Goal: Transaction & Acquisition: Purchase product/service

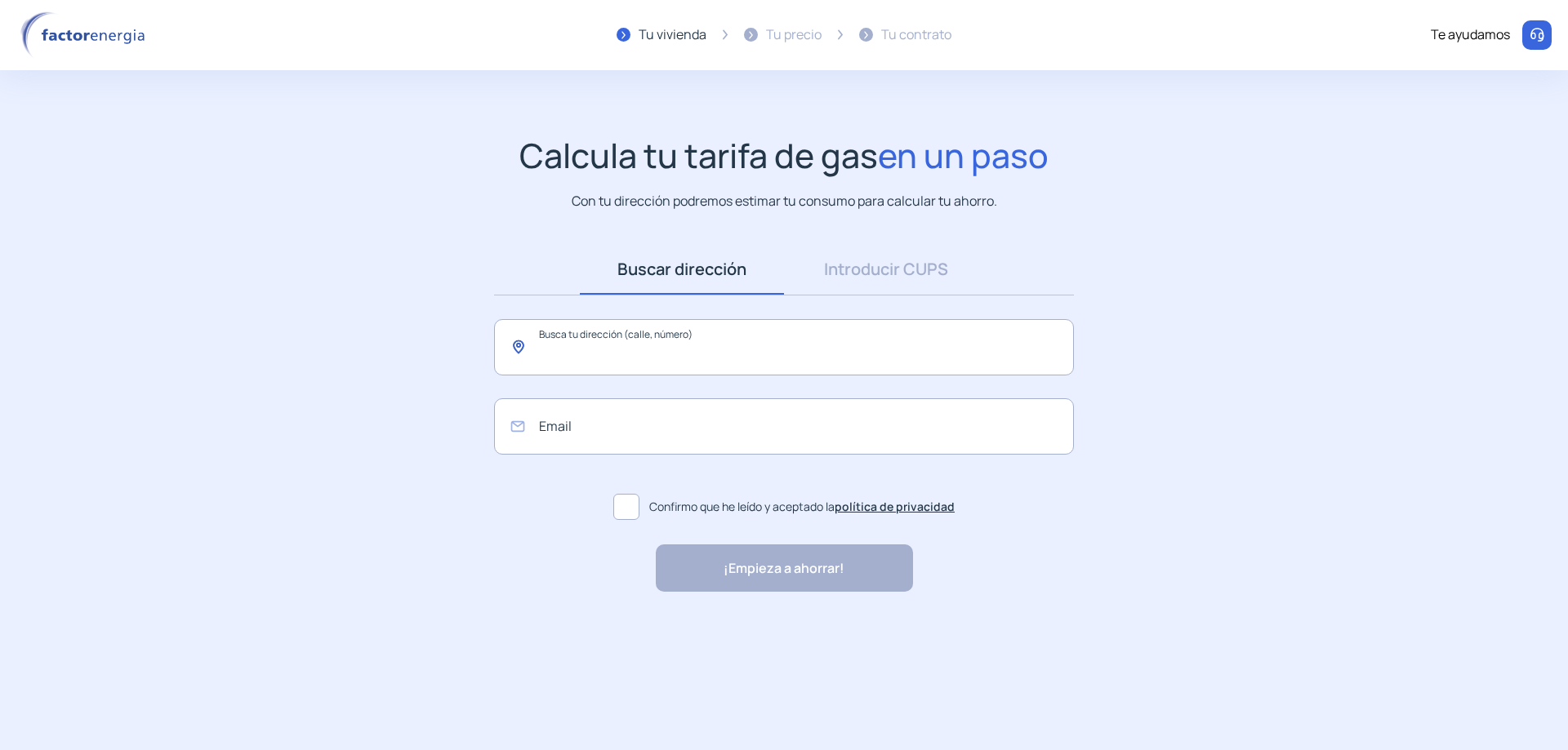
click at [777, 346] on input "text" at bounding box center [784, 347] width 580 height 57
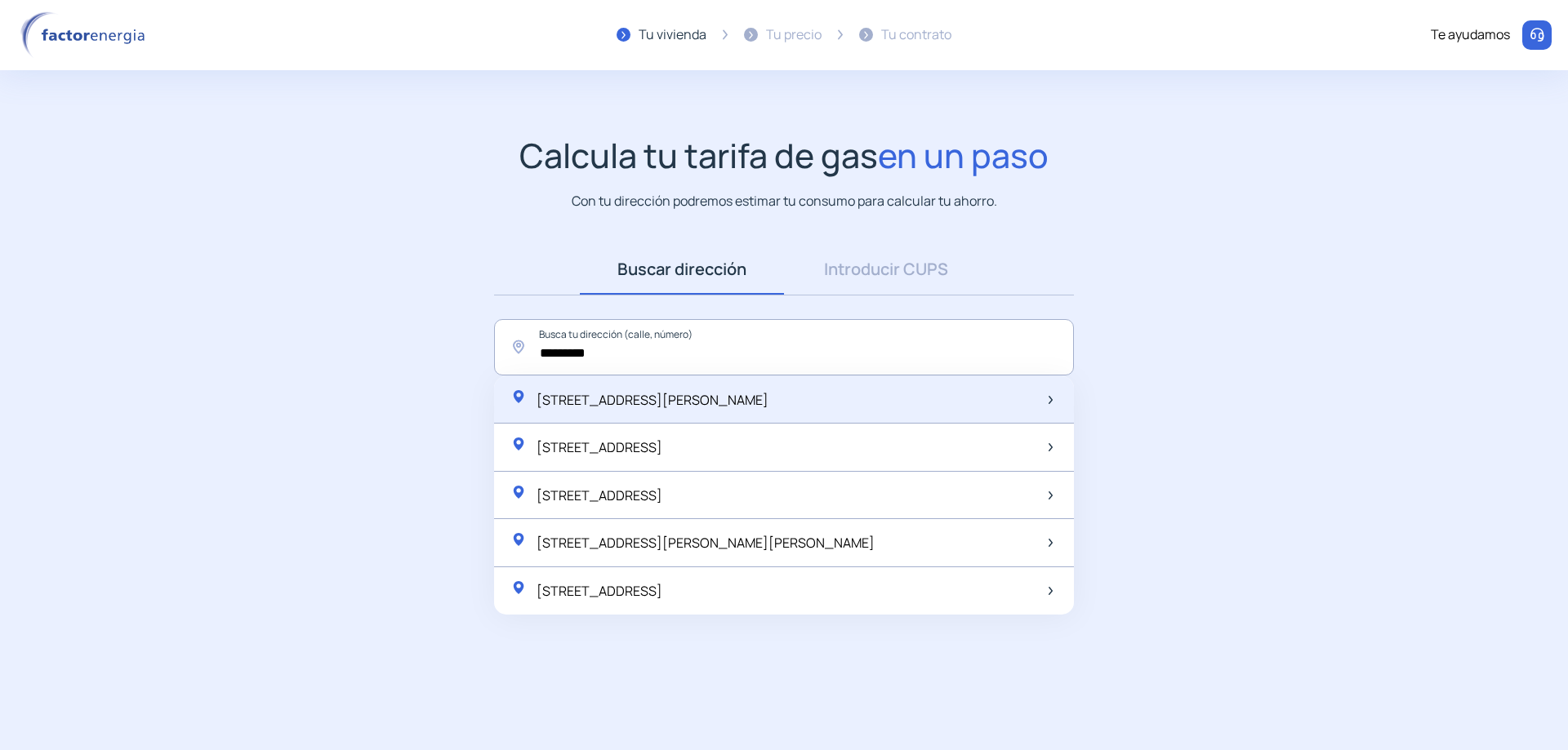
click at [752, 393] on div "[STREET_ADDRESS][PERSON_NAME]" at bounding box center [784, 400] width 580 height 48
type input "**********"
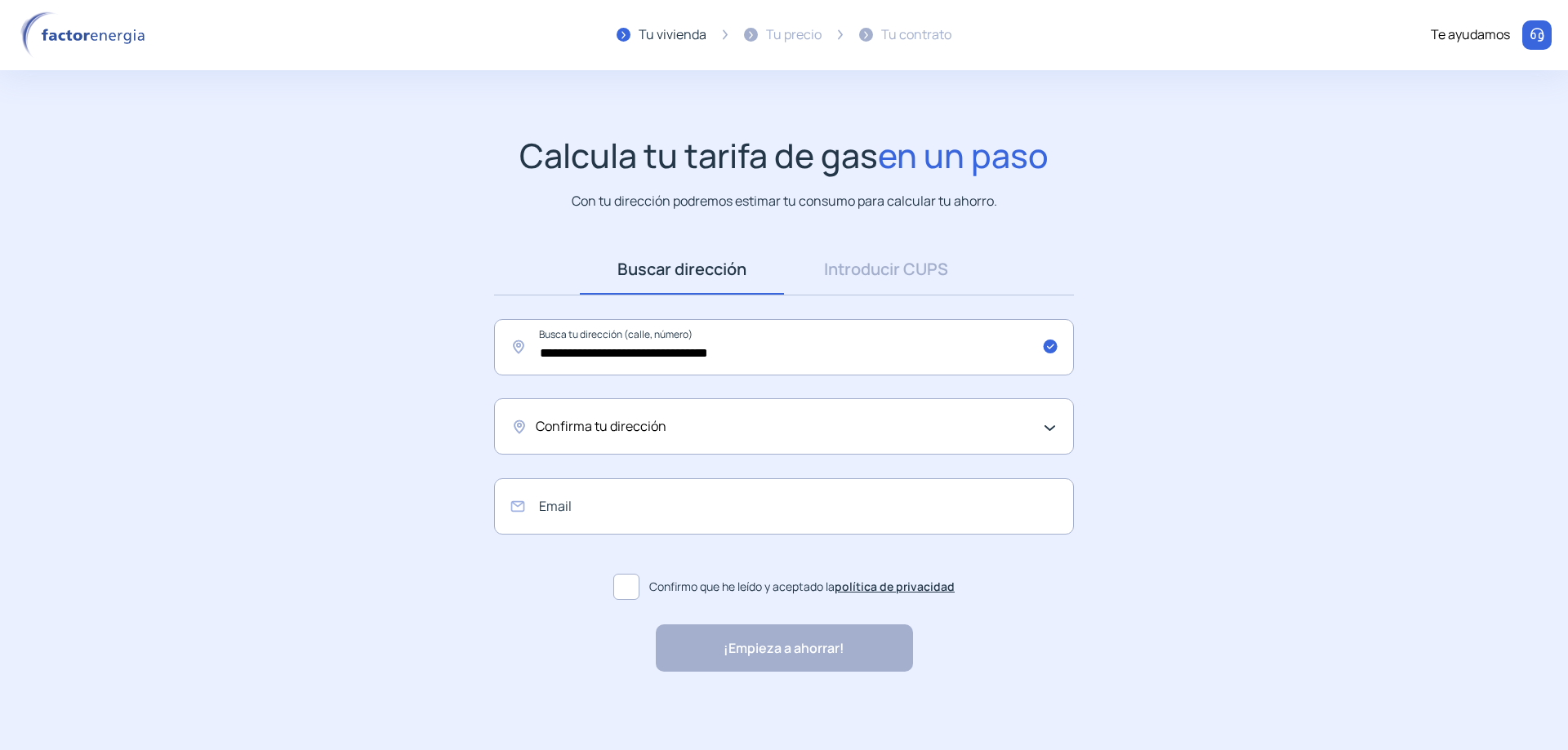
click at [1053, 428] on div "Confirma tu dirección" at bounding box center [784, 426] width 580 height 57
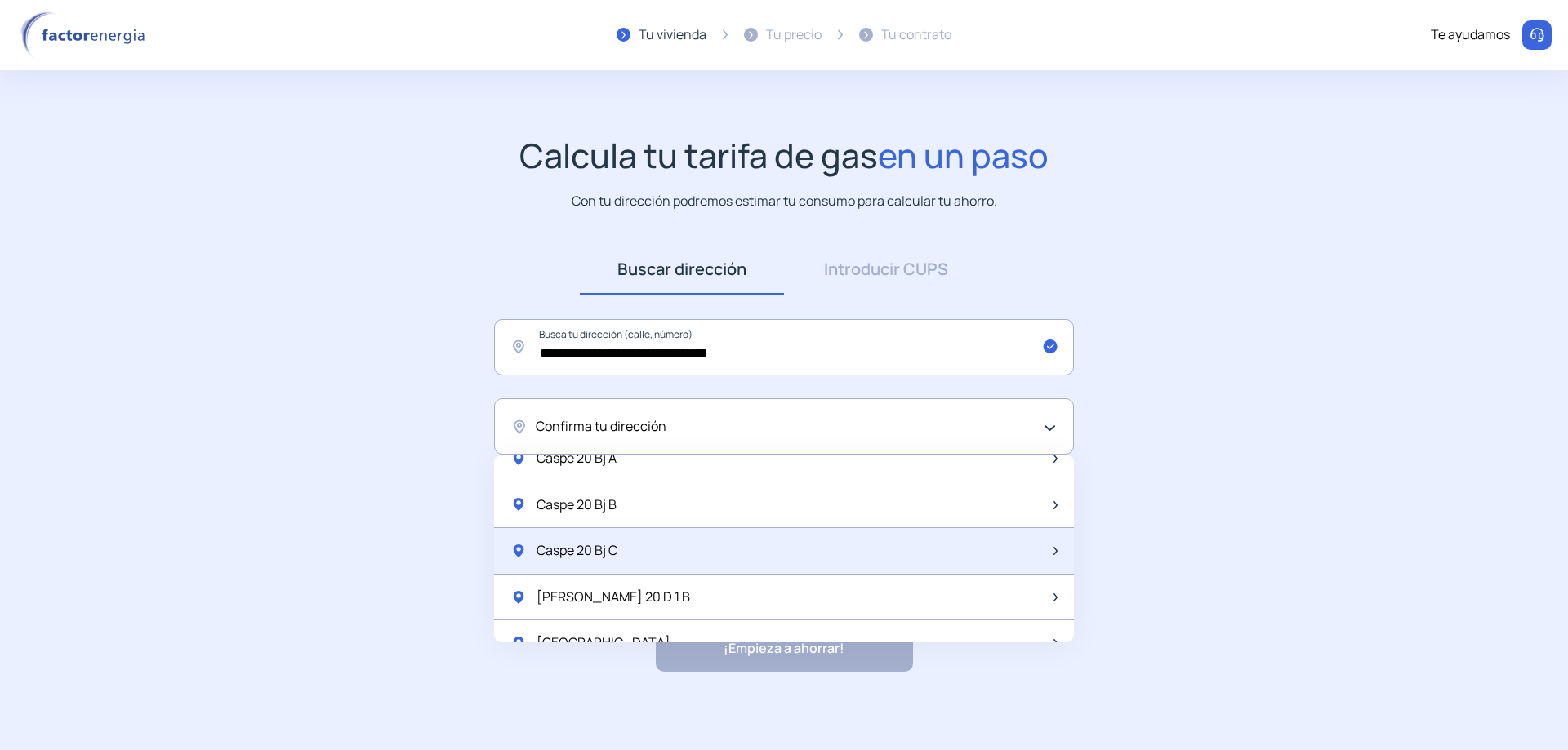
scroll to position [490, 0]
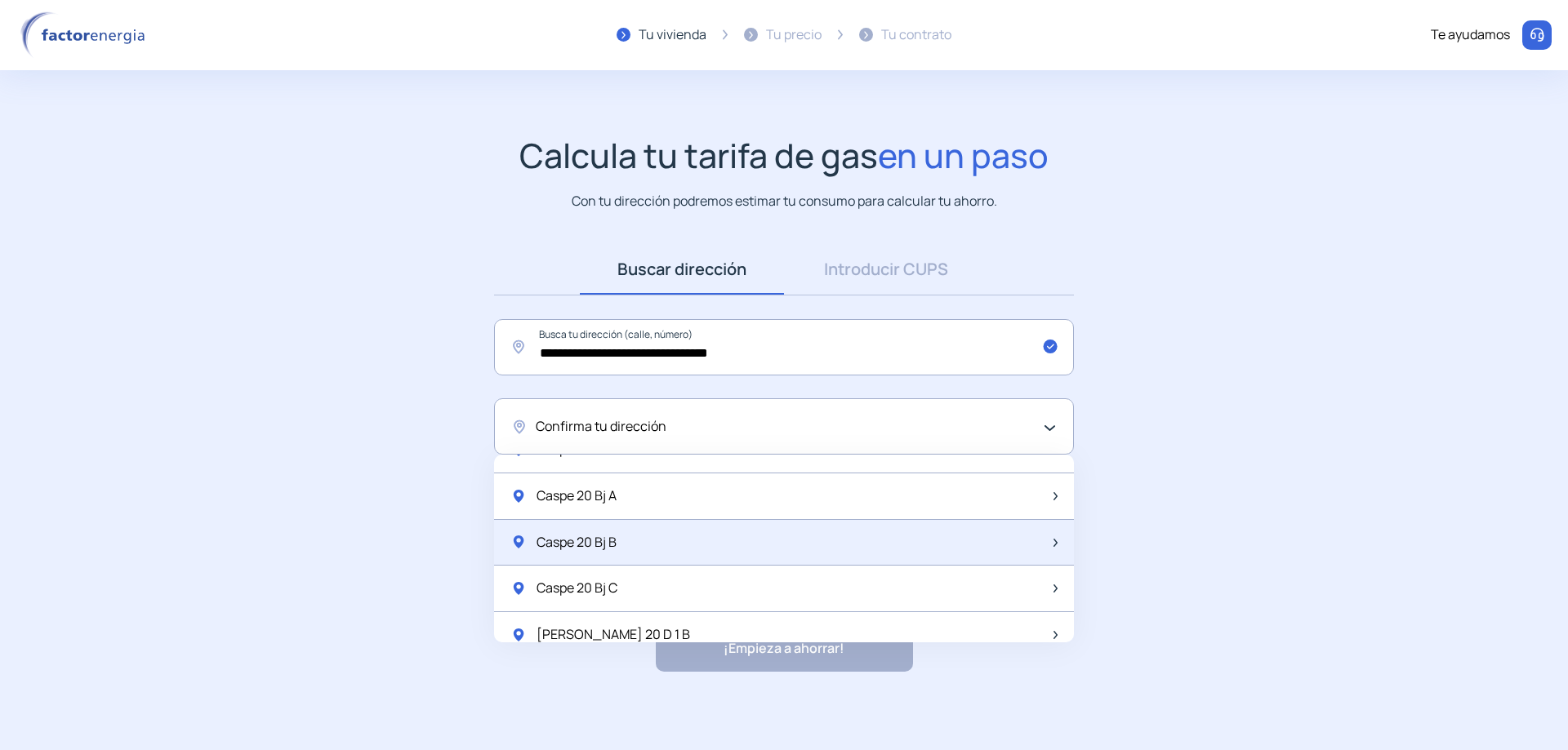
click at [551, 535] on span "Caspe 20 Bj B" at bounding box center [577, 542] width 80 height 21
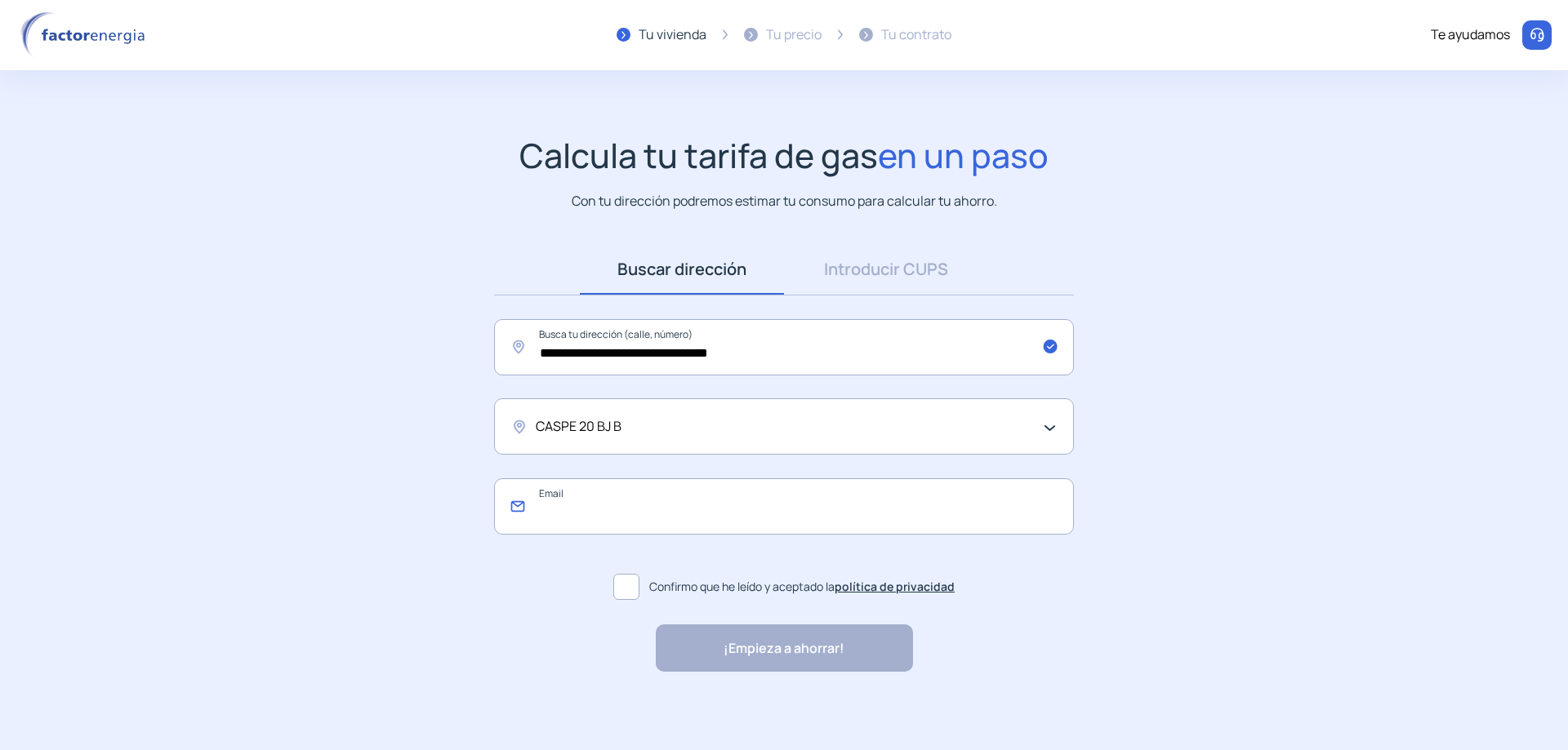
click at [641, 519] on input "email" at bounding box center [784, 506] width 580 height 57
type input "**********"
click at [641, 591] on label "Confirmo que he leído y aceptado la política de privacidad" at bounding box center [784, 587] width 580 height 39
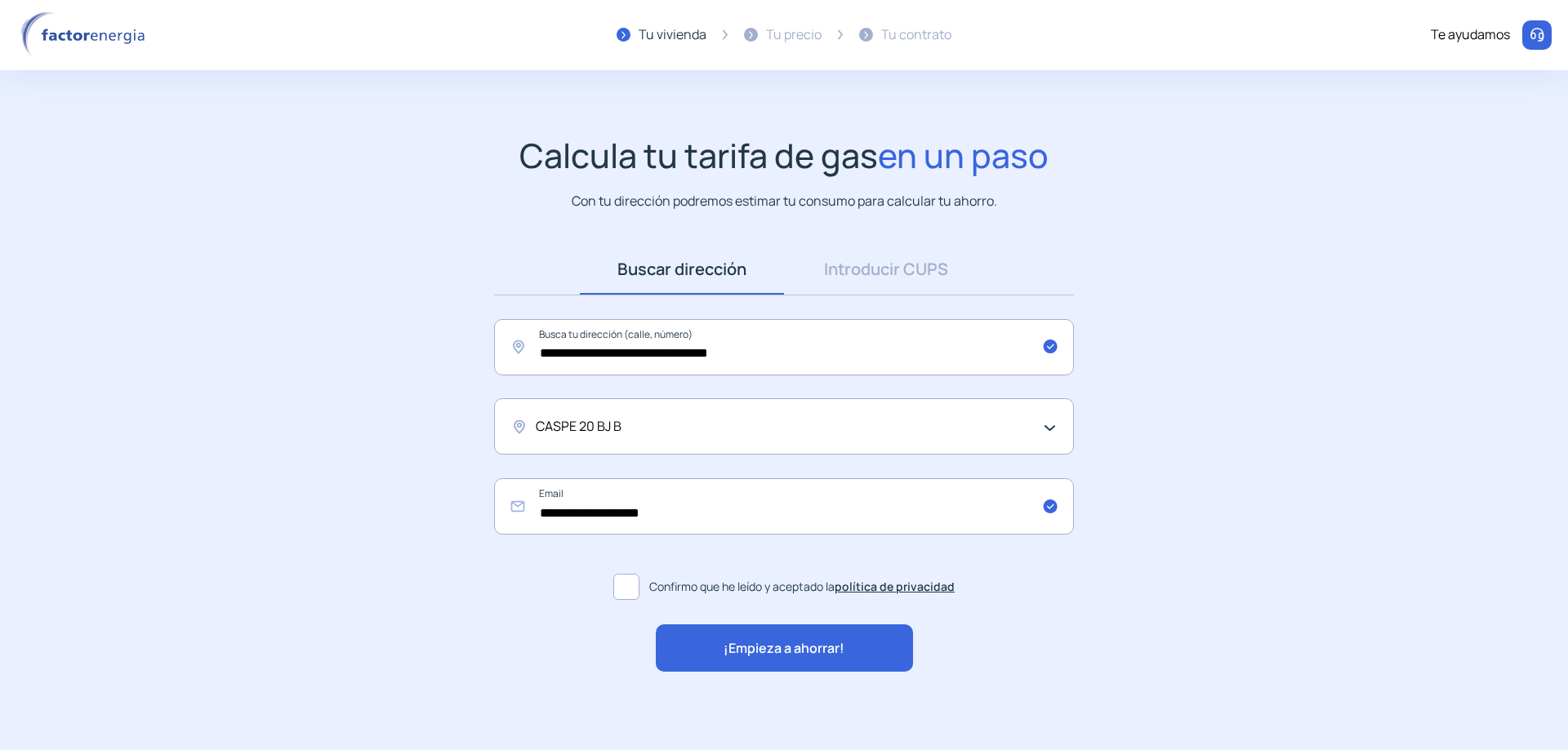
click at [798, 650] on span "¡Empieza a ahorrar!" at bounding box center [783, 648] width 121 height 21
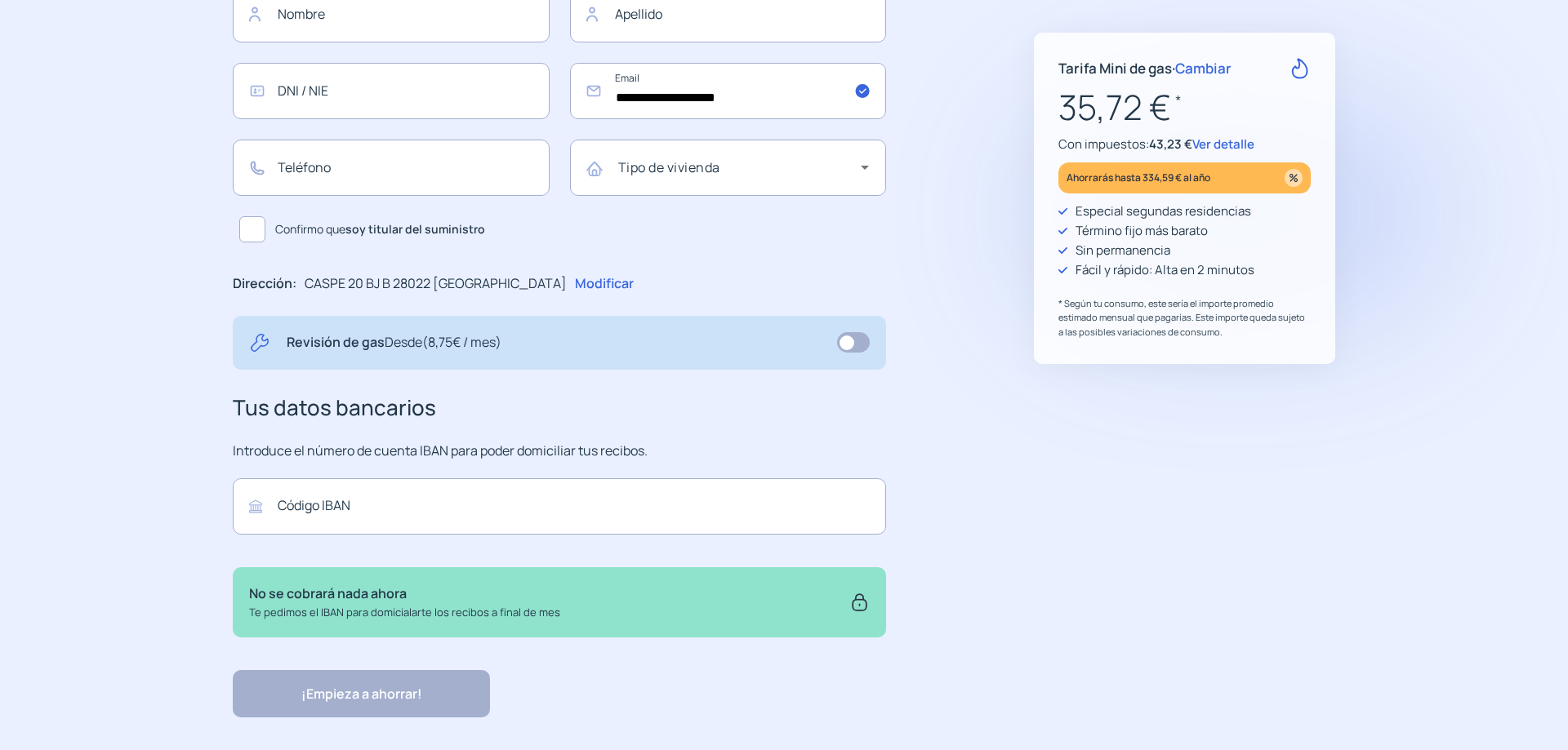
scroll to position [245, 0]
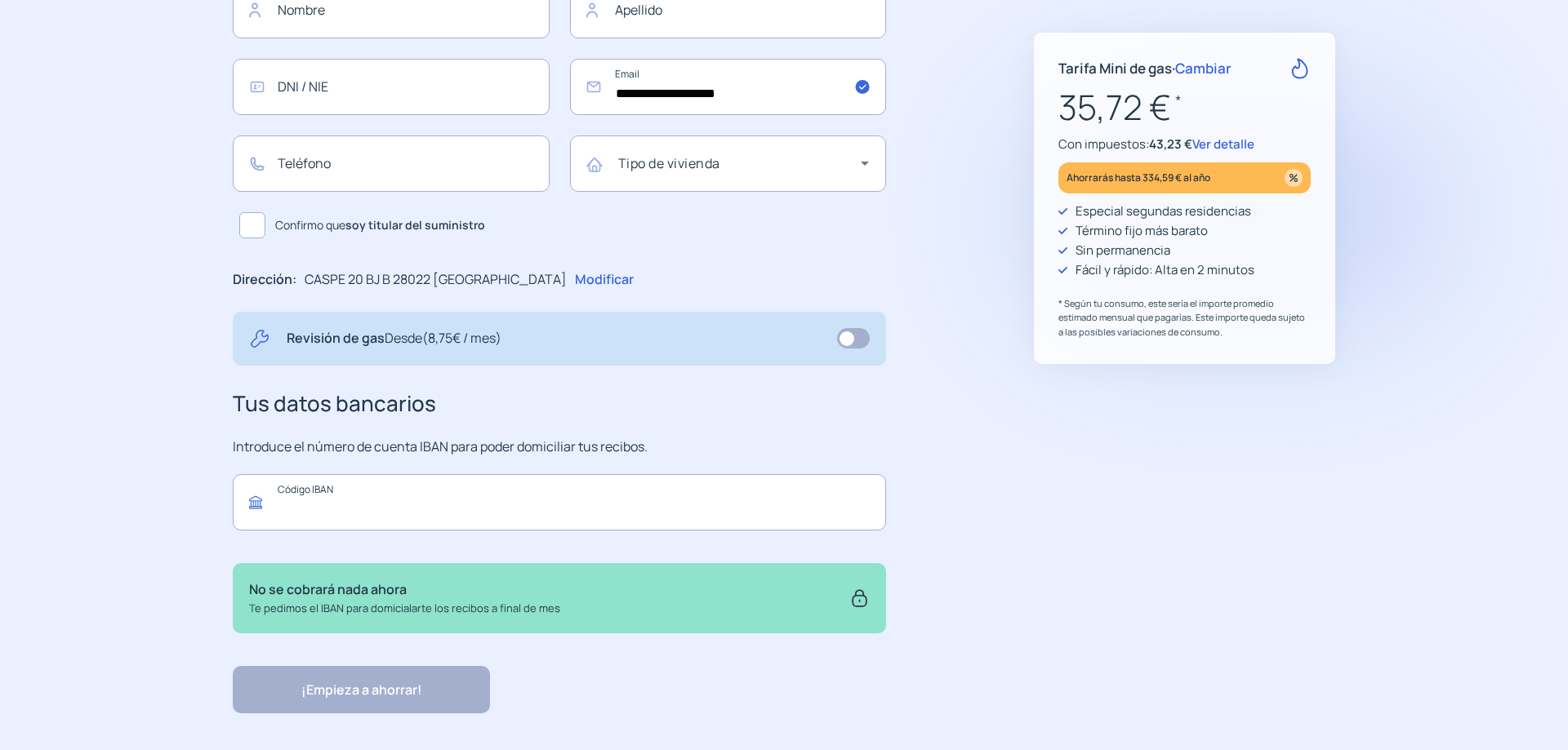
click at [468, 509] on input "text" at bounding box center [560, 502] width 653 height 57
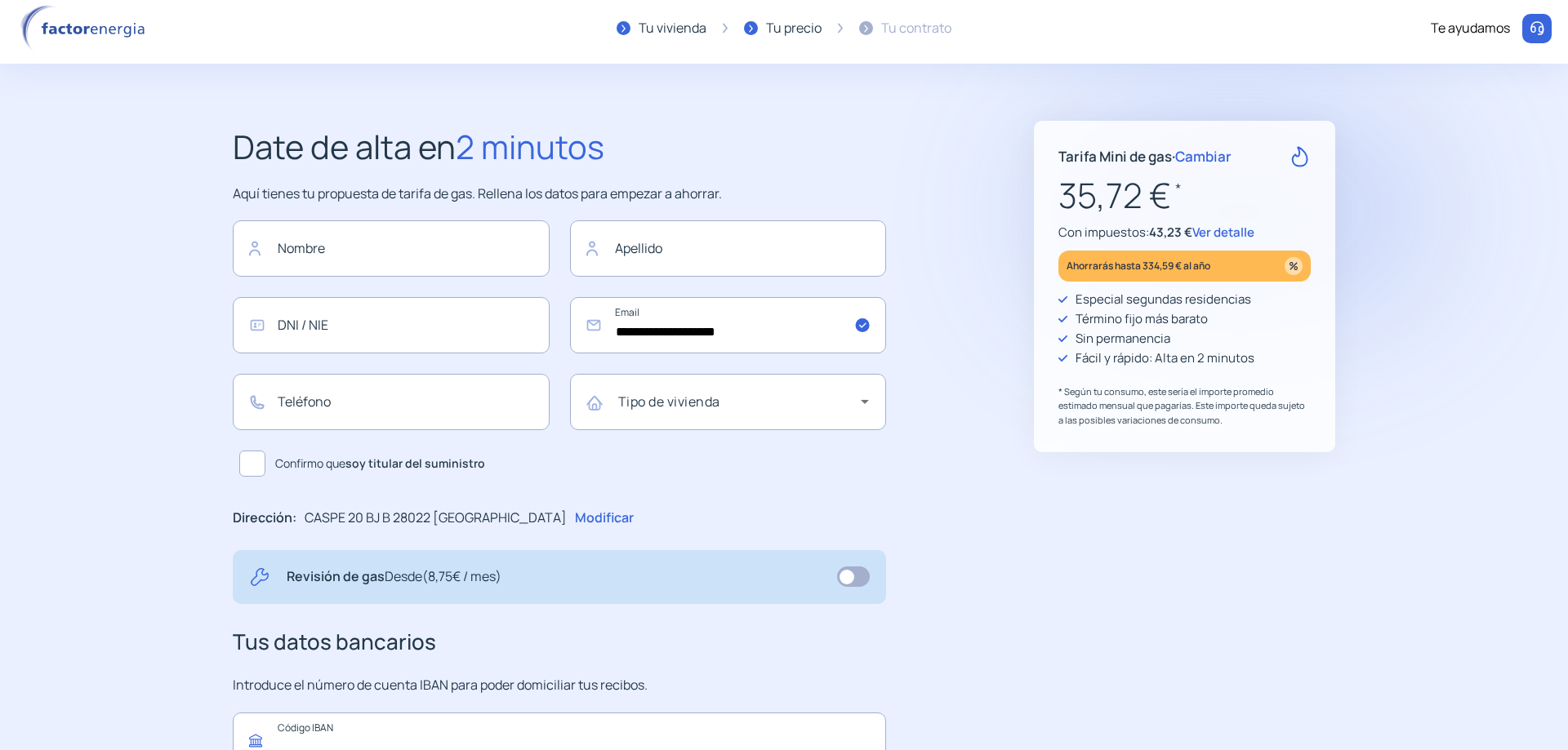
scroll to position [0, 0]
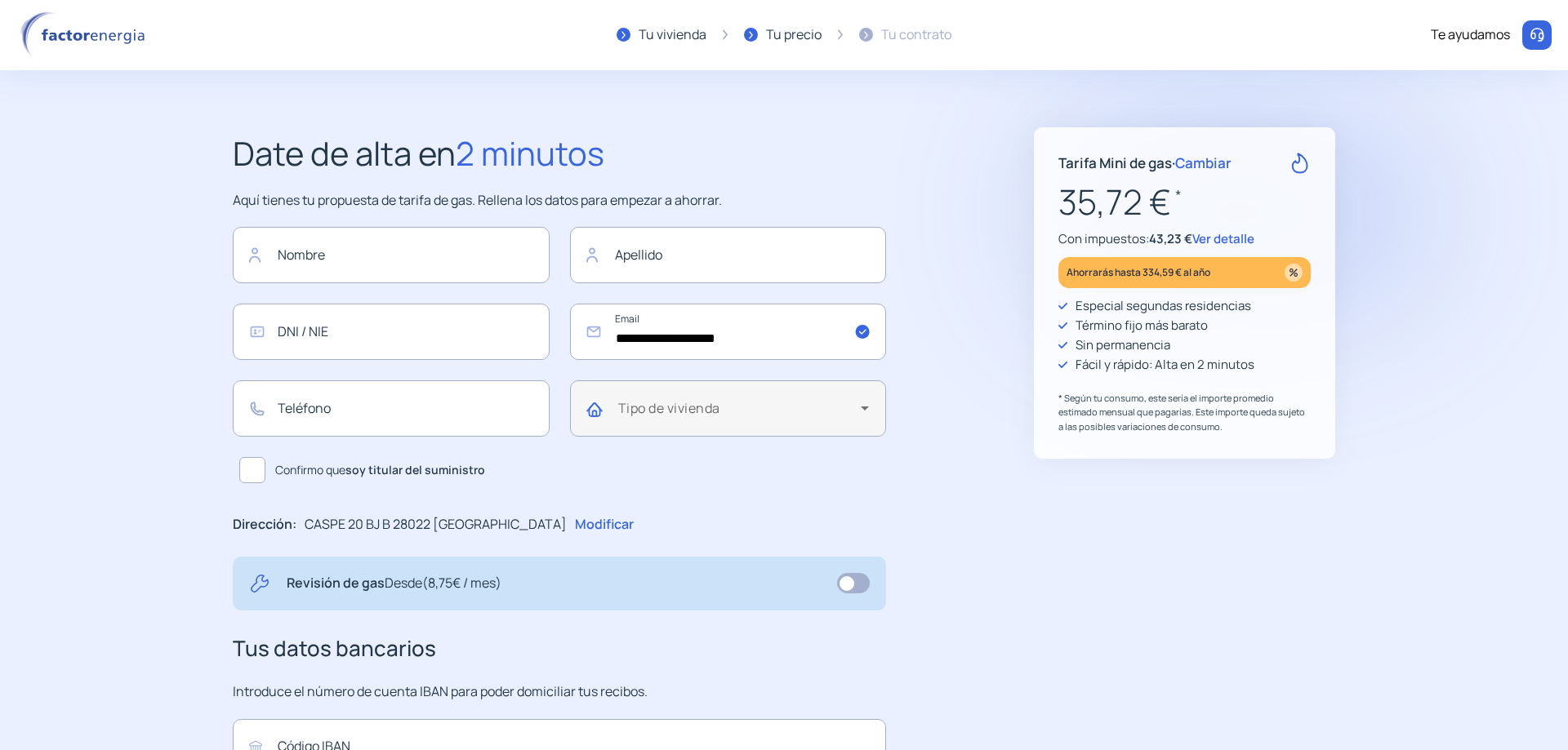
click at [863, 406] on icon at bounding box center [865, 408] width 20 height 20
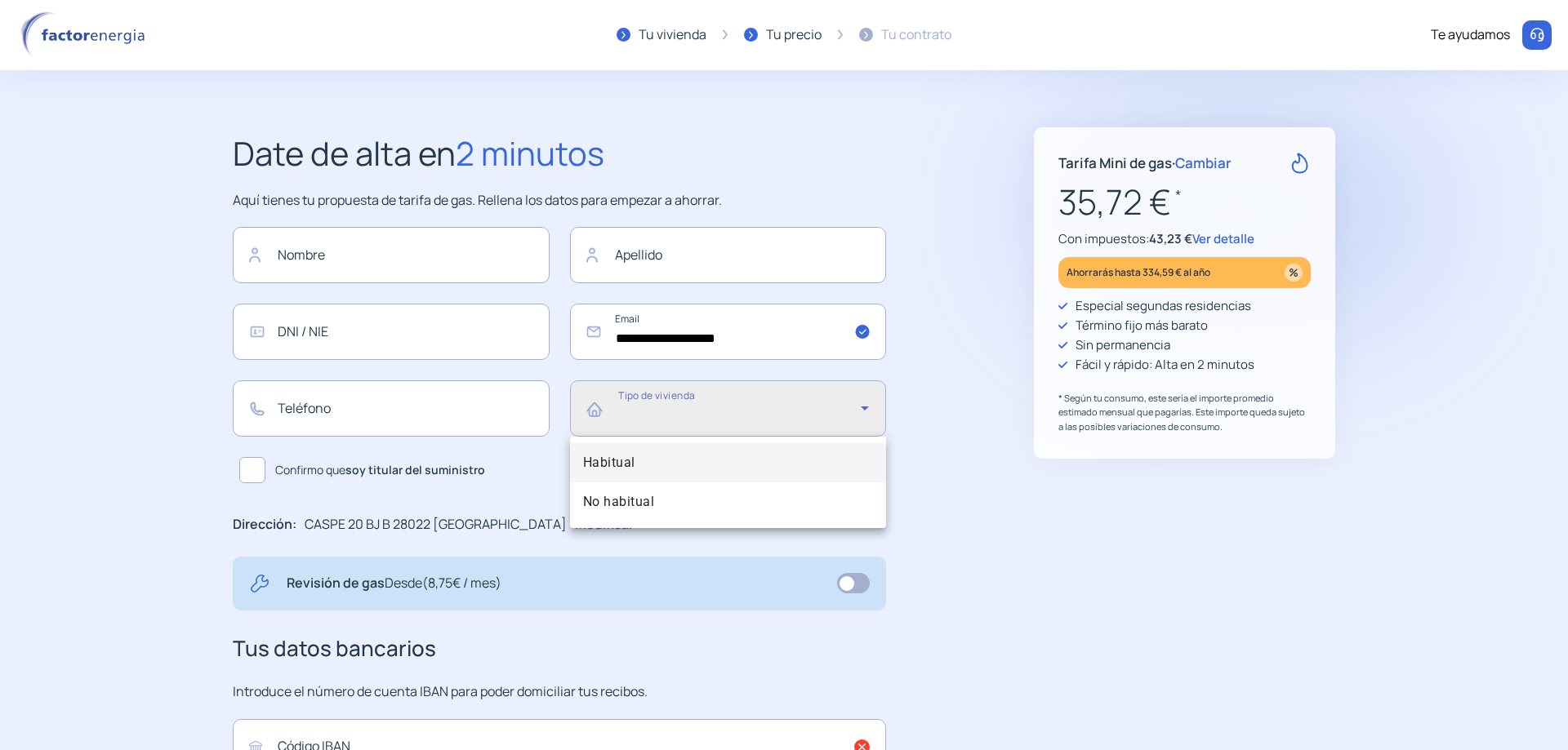
click at [641, 454] on mat-option "Habitual" at bounding box center [728, 462] width 317 height 39
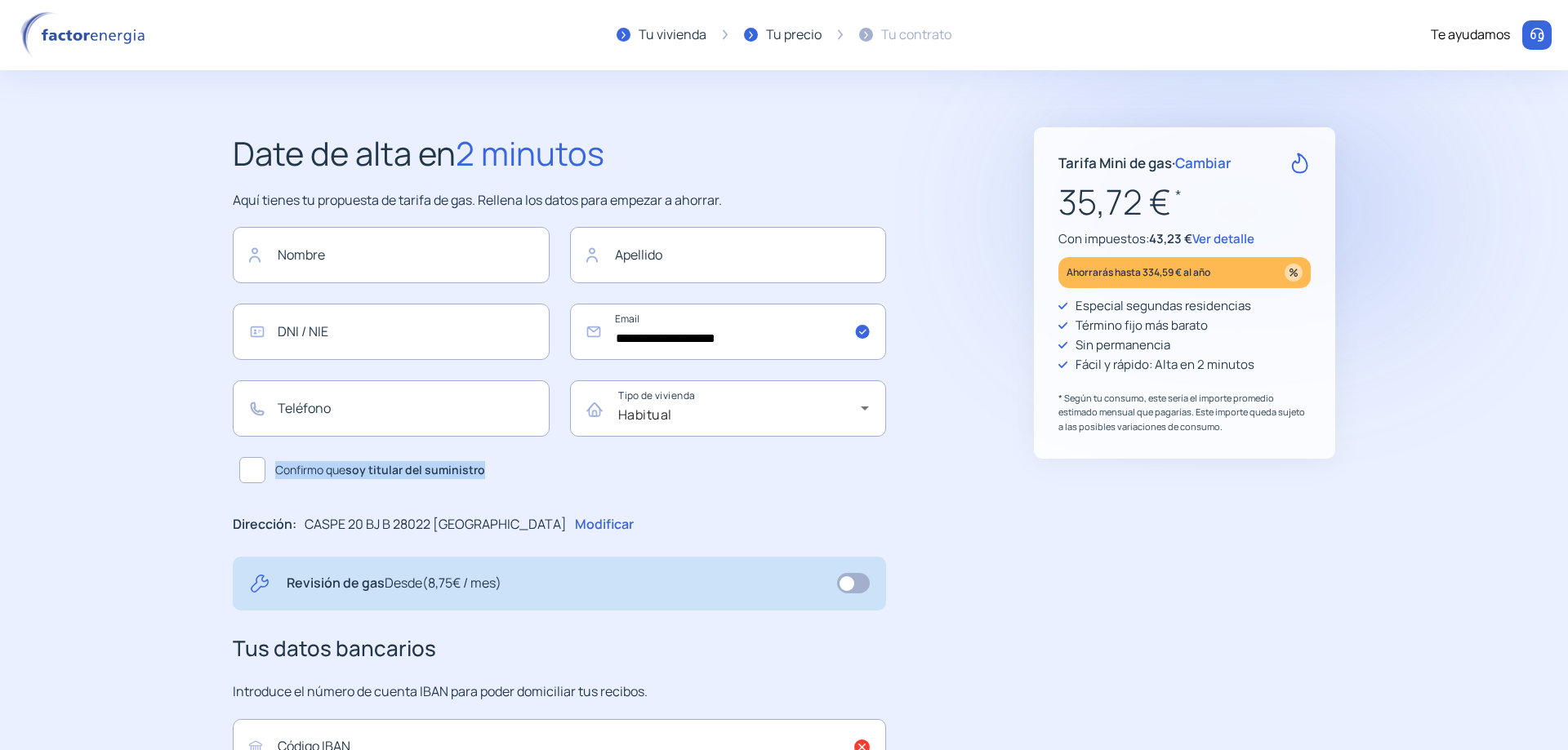
drag, startPoint x: 492, startPoint y: 469, endPoint x: 278, endPoint y: 475, distance: 214.1
click at [278, 475] on label "Confirmo que soy titular del suministro" at bounding box center [560, 469] width 653 height 39
drag, startPoint x: 276, startPoint y: 199, endPoint x: 591, endPoint y: 194, distance: 315.0
click at [591, 194] on p "Aquí tienes tu propuesta de tarifa de gas. Rellena los datos para empezar a aho…" at bounding box center [560, 200] width 653 height 21
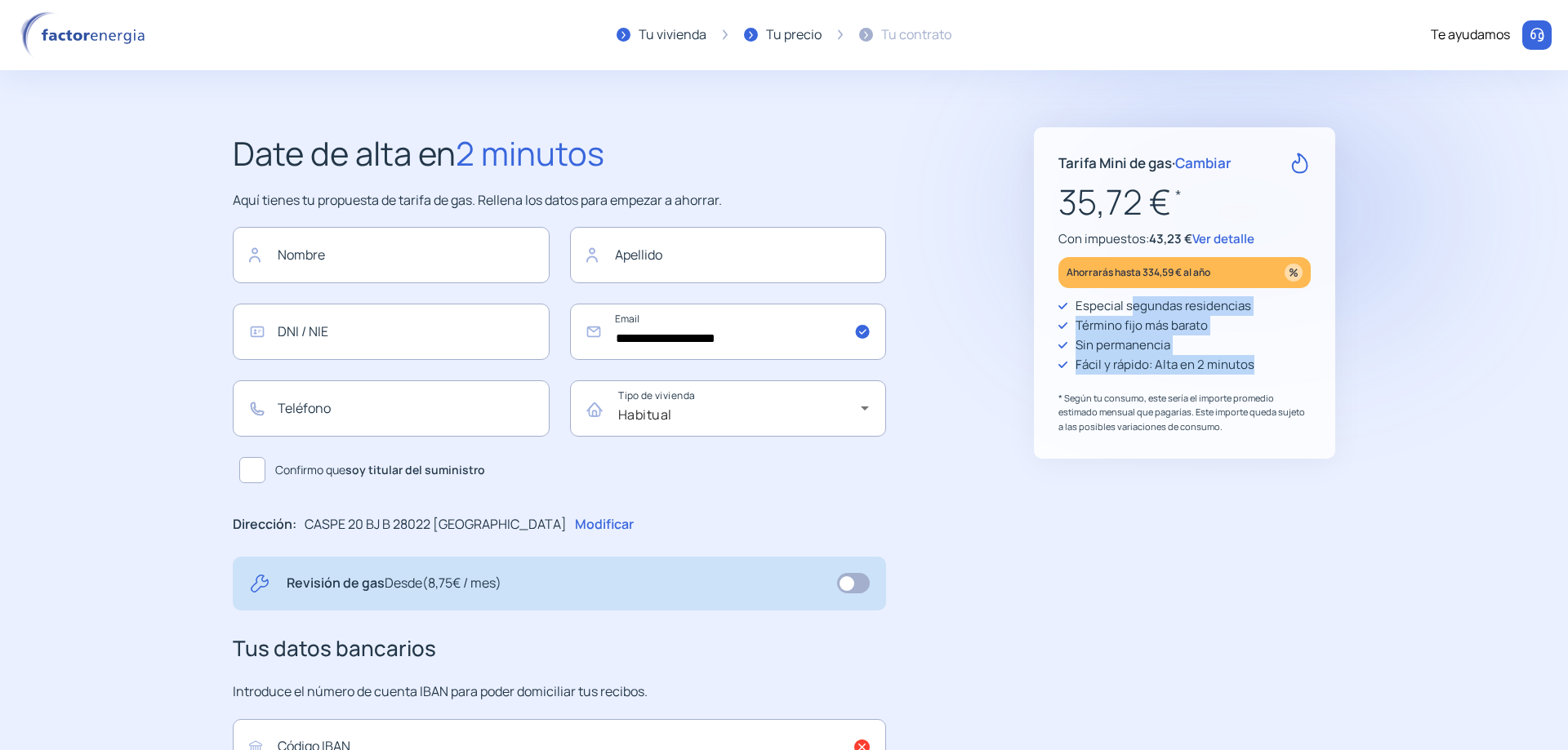
drag, startPoint x: 1134, startPoint y: 301, endPoint x: 1261, endPoint y: 365, distance: 142.2
click at [1261, 365] on div "Especial segundas residencias Término fijo más barato Sin permanencia Fácil y r…" at bounding box center [1183, 366] width 252 height 138
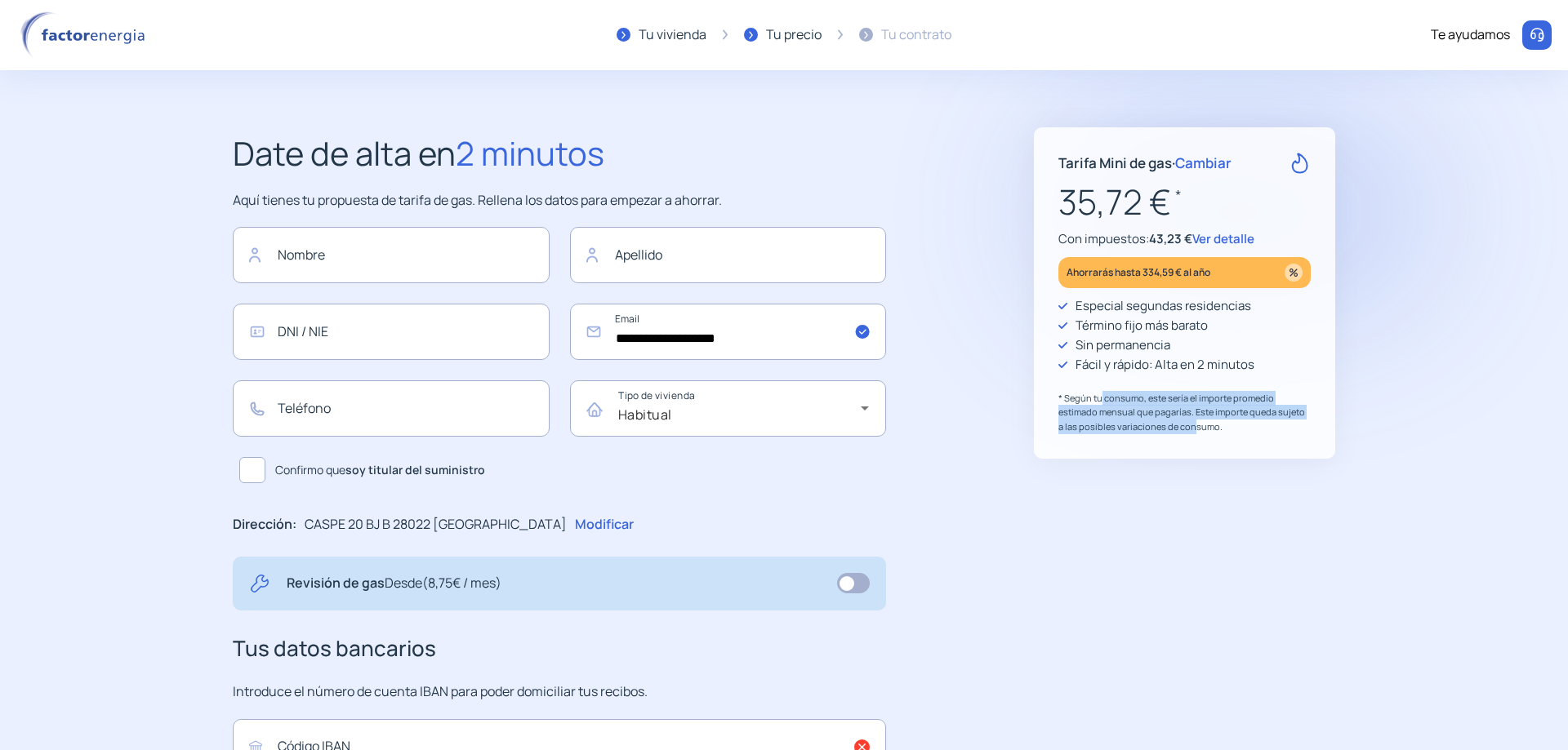
drag, startPoint x: 1101, startPoint y: 396, endPoint x: 1188, endPoint y: 440, distance: 97.5
click at [1185, 439] on div "Tarifa Mini de gas · Cambiar 35,72 € * Con impuestos: 43,23 € Ver detalle Ahorr…" at bounding box center [1184, 293] width 301 height 332
click at [1127, 414] on p "* Según tu consumo, este sería el importe promedio estimado mensual que pagaría…" at bounding box center [1183, 412] width 252 height 43
drag, startPoint x: 1202, startPoint y: 408, endPoint x: 1286, endPoint y: 432, distance: 87.4
click at [1286, 432] on p "* Según tu consumo, este sería el importe promedio estimado mensual que pagaría…" at bounding box center [1183, 412] width 252 height 43
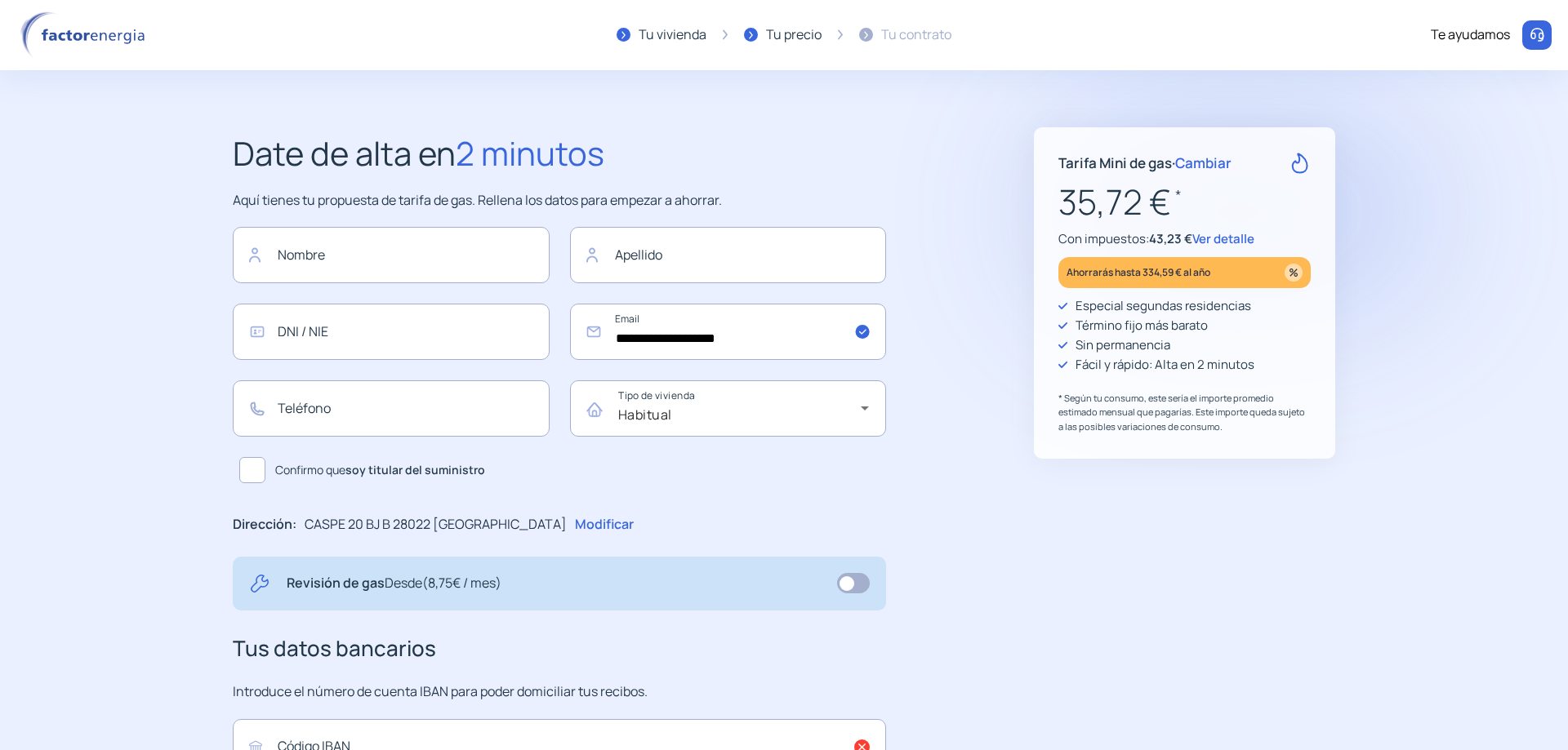
click at [1234, 234] on span "Ver detalle" at bounding box center [1223, 238] width 62 height 17
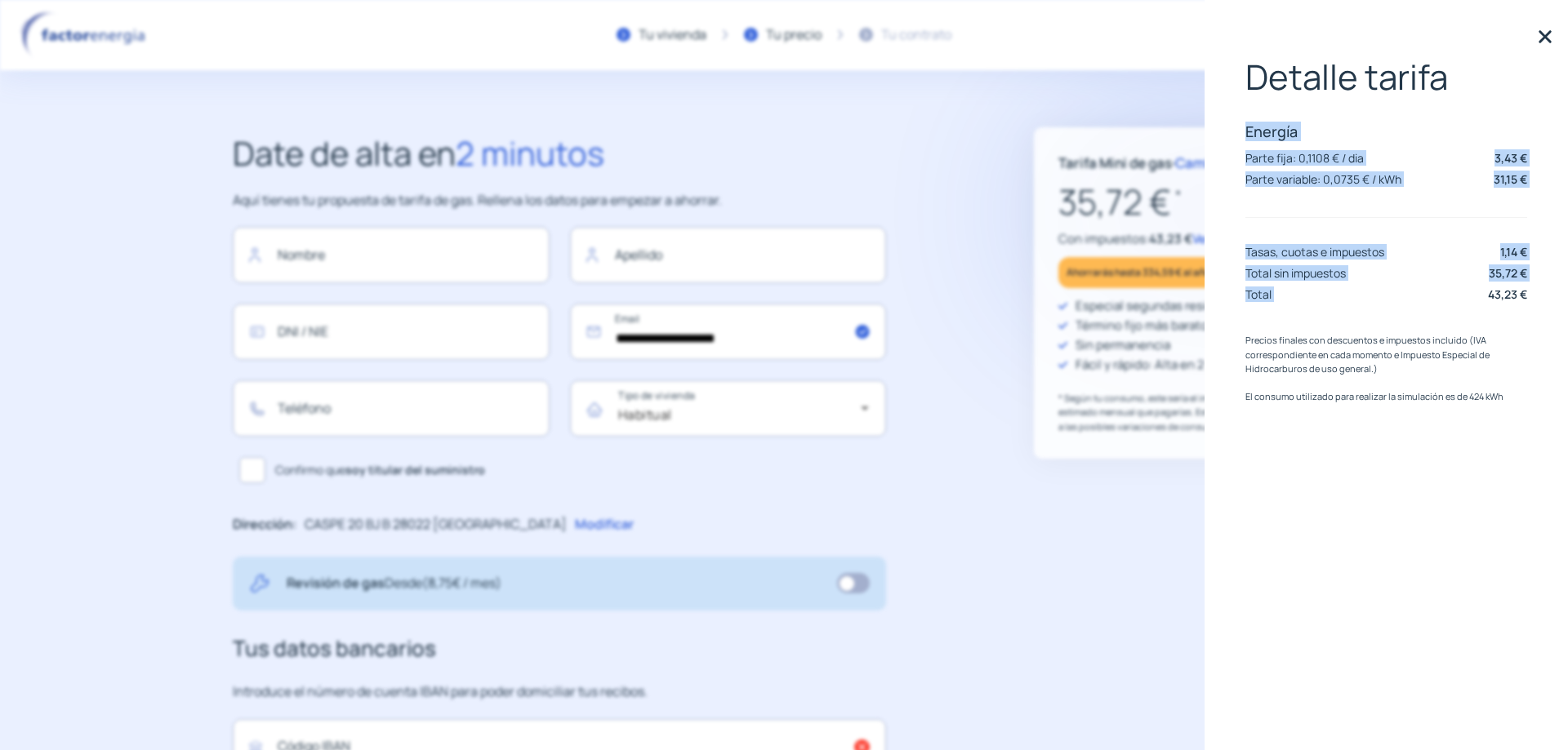
drag, startPoint x: 1245, startPoint y: 128, endPoint x: 1393, endPoint y: 303, distance: 229.2
click at [1393, 303] on div "Detalle tarifa Energía Parte fija: 0,1108 € / dia 3,43 € Parte variable: 0,0735…" at bounding box center [1386, 181] width 282 height 250
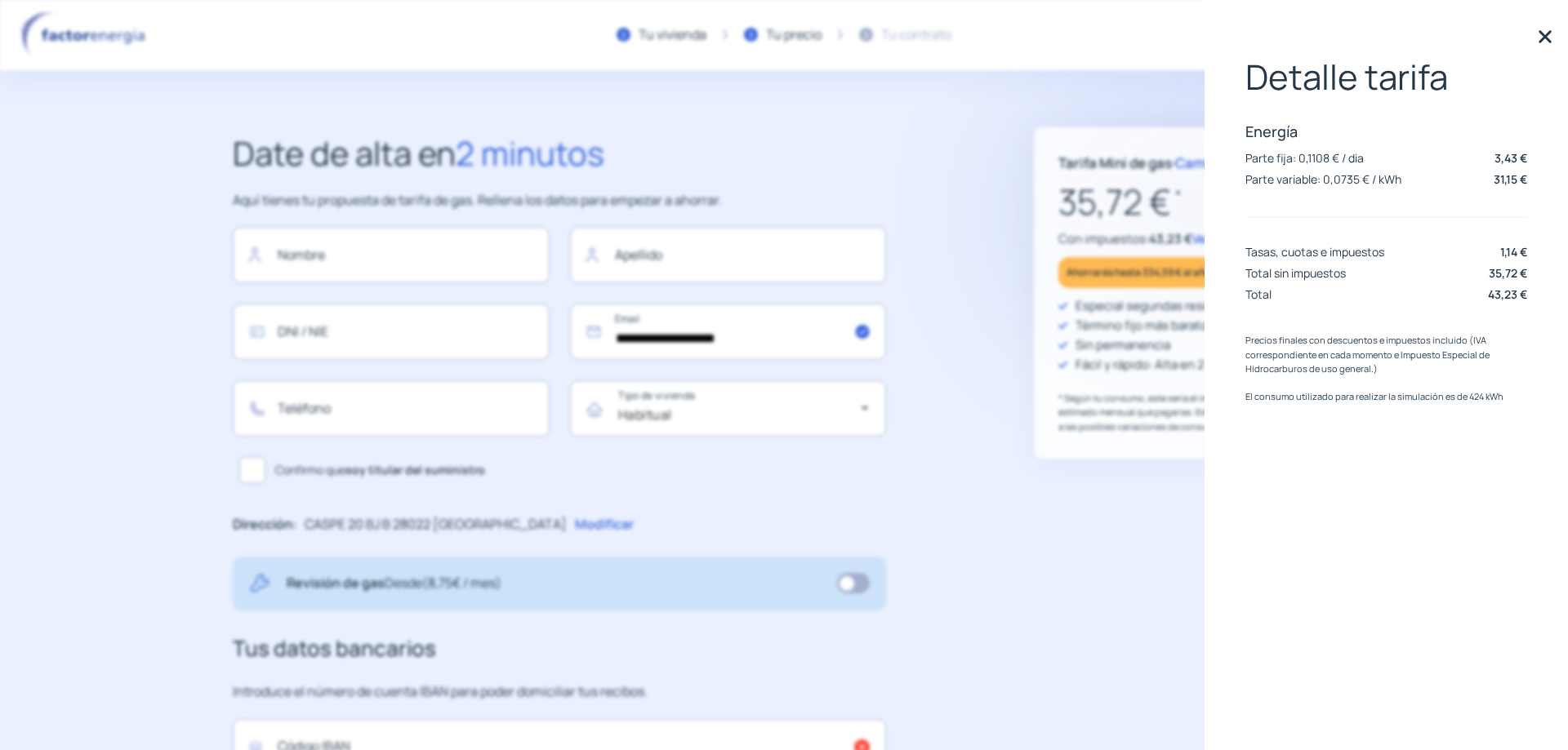
click at [868, 129] on h2 "Date de alta en 2 minutos" at bounding box center [560, 153] width 653 height 52
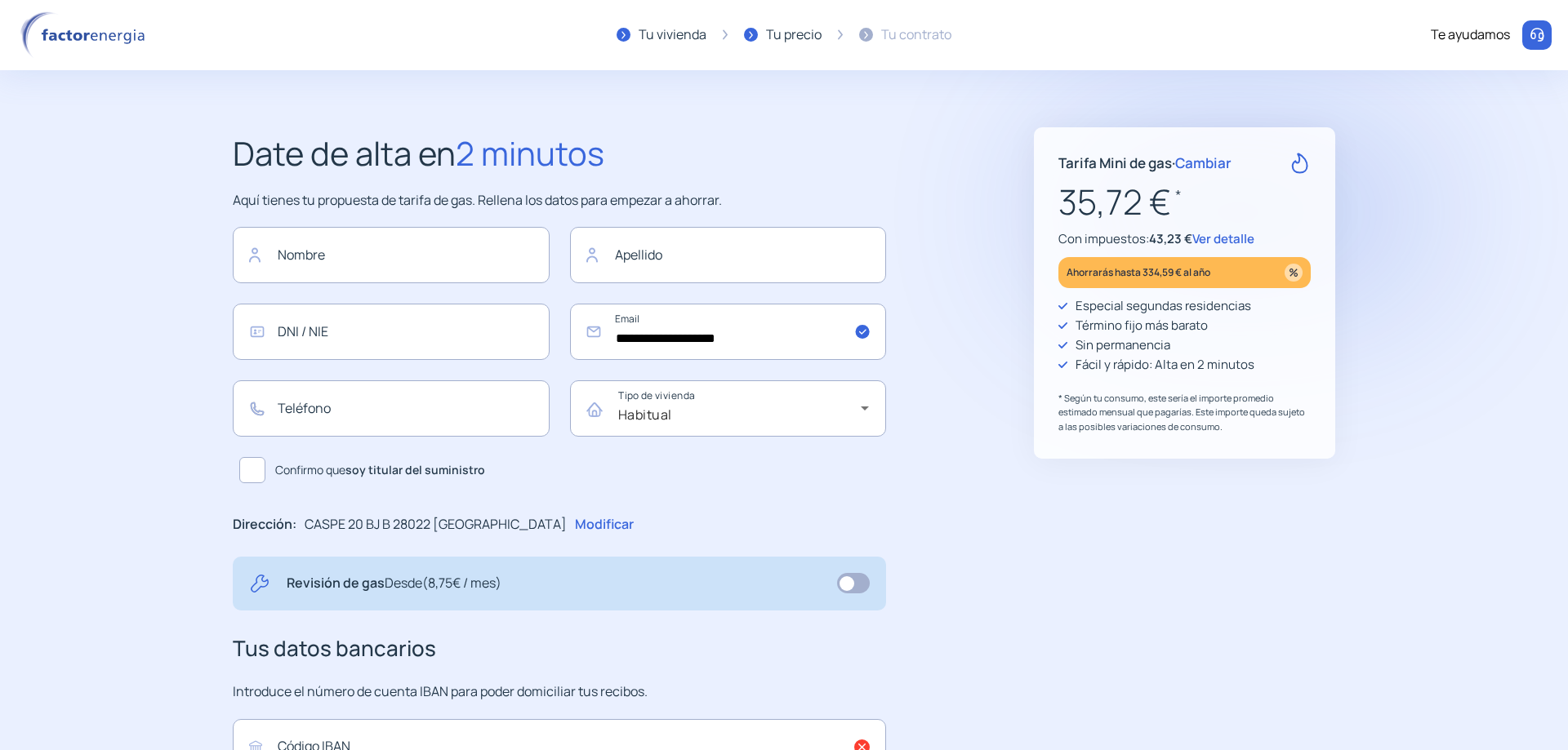
click at [1379, 244] on step2-our-proposal "**********" at bounding box center [784, 543] width 1568 height 831
click at [949, 397] on div "**********" at bounding box center [601, 543] width 736 height 831
